Goal: Task Accomplishment & Management: Manage account settings

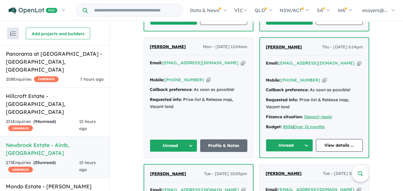
scroll to position [426, 0]
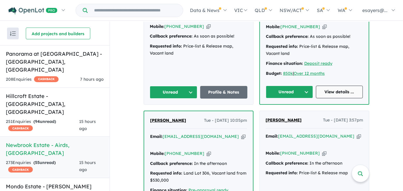
click at [334, 92] on link "View details ..." at bounding box center [339, 92] width 47 height 13
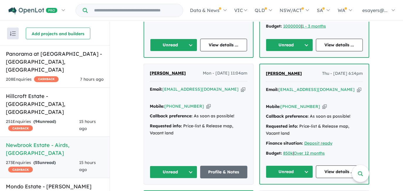
scroll to position [346, 0]
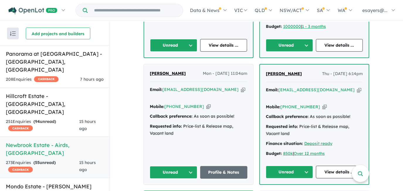
click at [285, 169] on button "Unread" at bounding box center [289, 172] width 47 height 13
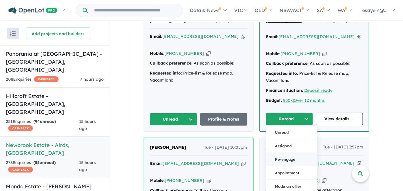
scroll to position [400, 0]
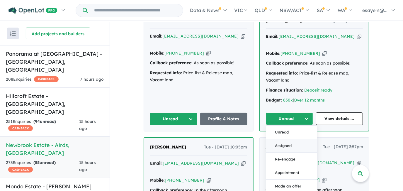
click at [281, 141] on button "Assigned" at bounding box center [291, 145] width 51 height 13
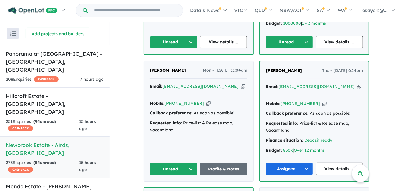
scroll to position [346, 0]
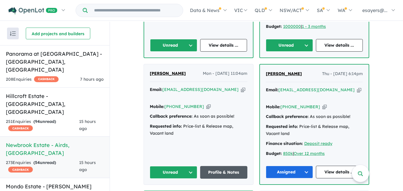
click at [210, 168] on link "Profile & Notes" at bounding box center [223, 172] width 47 height 13
click at [174, 172] on button "Unread" at bounding box center [173, 172] width 47 height 13
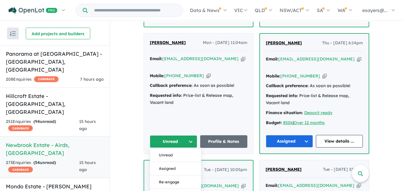
scroll to position [400, 0]
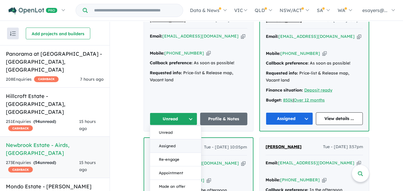
click at [170, 144] on button "Assigned" at bounding box center [175, 146] width 51 height 13
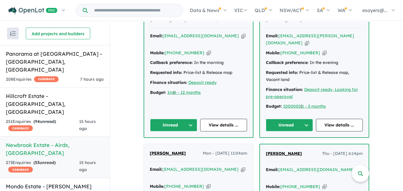
scroll to position [240, 0]
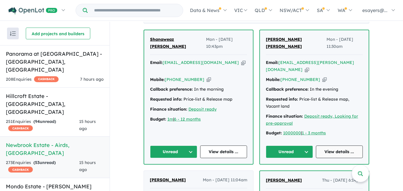
click at [341, 147] on link "View details ..." at bounding box center [339, 151] width 47 height 13
click at [293, 150] on button "Unread" at bounding box center [289, 151] width 47 height 13
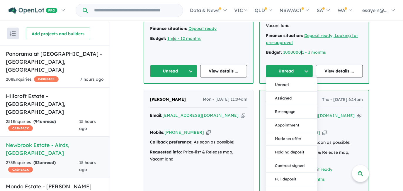
scroll to position [346, 0]
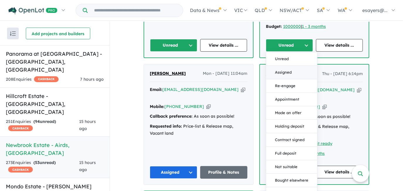
click at [283, 74] on button "Assigned" at bounding box center [291, 72] width 51 height 13
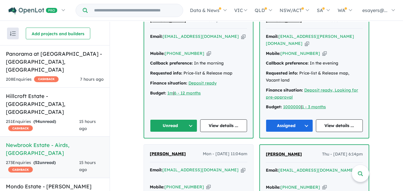
scroll to position [266, 0]
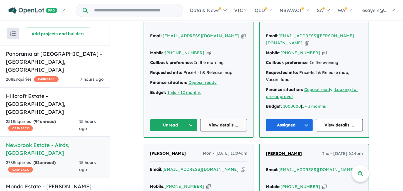
click at [233, 121] on link "View details ..." at bounding box center [223, 125] width 47 height 13
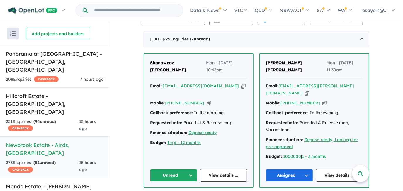
scroll to position [213, 0]
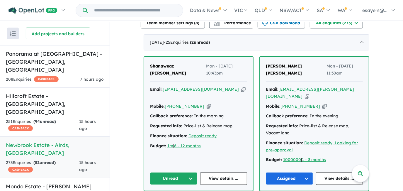
click at [241, 88] on icon "button" at bounding box center [243, 89] width 4 height 6
click at [179, 178] on button "Unread" at bounding box center [173, 178] width 47 height 13
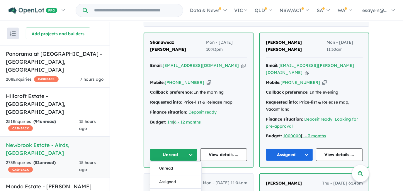
scroll to position [266, 0]
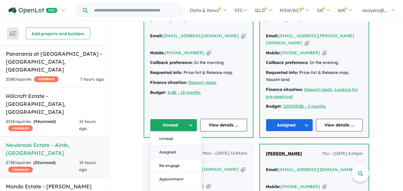
click at [178, 149] on button "Assigned" at bounding box center [175, 152] width 51 height 13
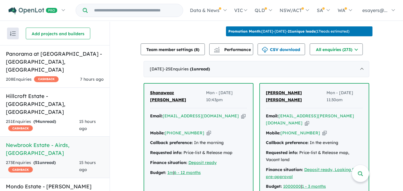
scroll to position [106, 0]
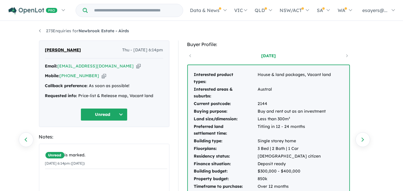
click at [317, 40] on div "273 Enquiries for Newbrook Estate - Airds Previous enquiry Next enquiry Muhamma…" at bounding box center [202, 107] width 334 height 170
click at [136, 67] on icon "button" at bounding box center [138, 66] width 4 height 6
click at [319, 130] on td "Titling in 12 - 24 months" at bounding box center [295, 130] width 74 height 15
click at [301, 140] on td "Single storey home" at bounding box center [295, 141] width 74 height 8
click at [136, 66] on icon "button" at bounding box center [138, 66] width 4 height 6
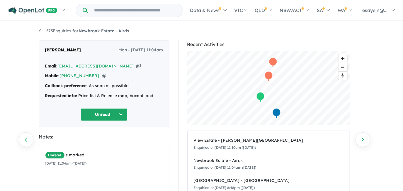
click at [136, 65] on icon "button" at bounding box center [138, 66] width 4 height 6
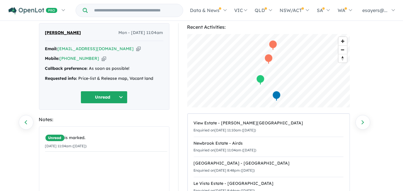
scroll to position [26, 0]
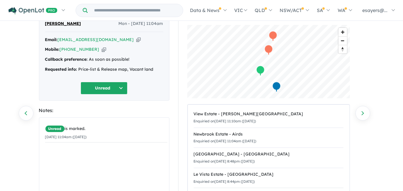
click at [136, 40] on icon "button" at bounding box center [138, 40] width 4 height 6
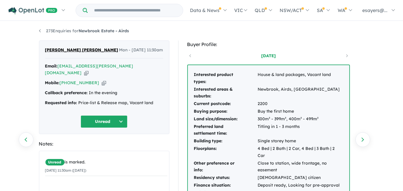
click at [89, 73] on icon "button" at bounding box center [86, 73] width 4 height 6
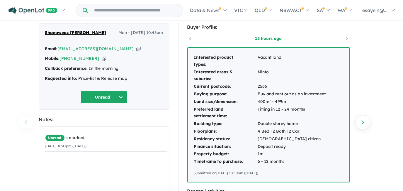
scroll to position [26, 0]
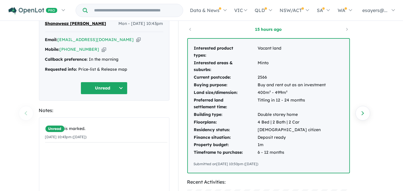
click at [112, 40] on div "Email: [EMAIL_ADDRESS][DOMAIN_NAME] Copied!" at bounding box center [104, 39] width 118 height 7
click at [136, 39] on icon "button" at bounding box center [138, 40] width 4 height 6
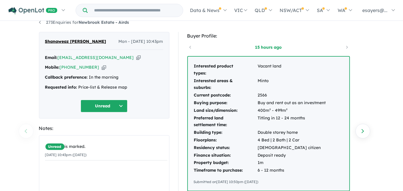
scroll to position [0, 0]
